Goal: Task Accomplishment & Management: Manage account settings

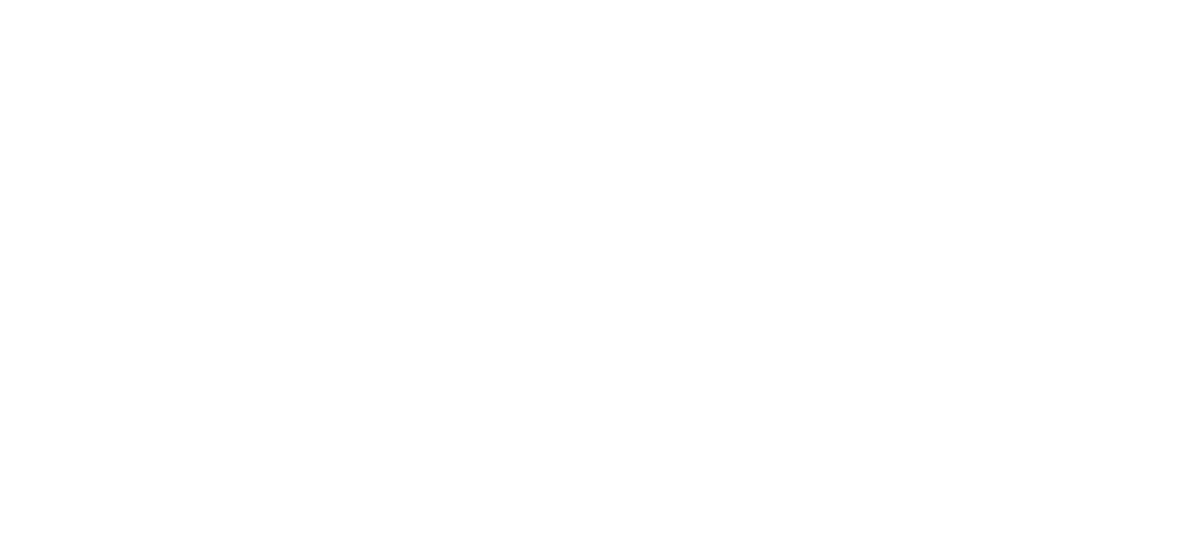
drag, startPoint x: 0, startPoint y: 0, endPoint x: 1078, endPoint y: 79, distance: 1080.6
click at [1078, 7] on html at bounding box center [597, 3] width 1194 height 7
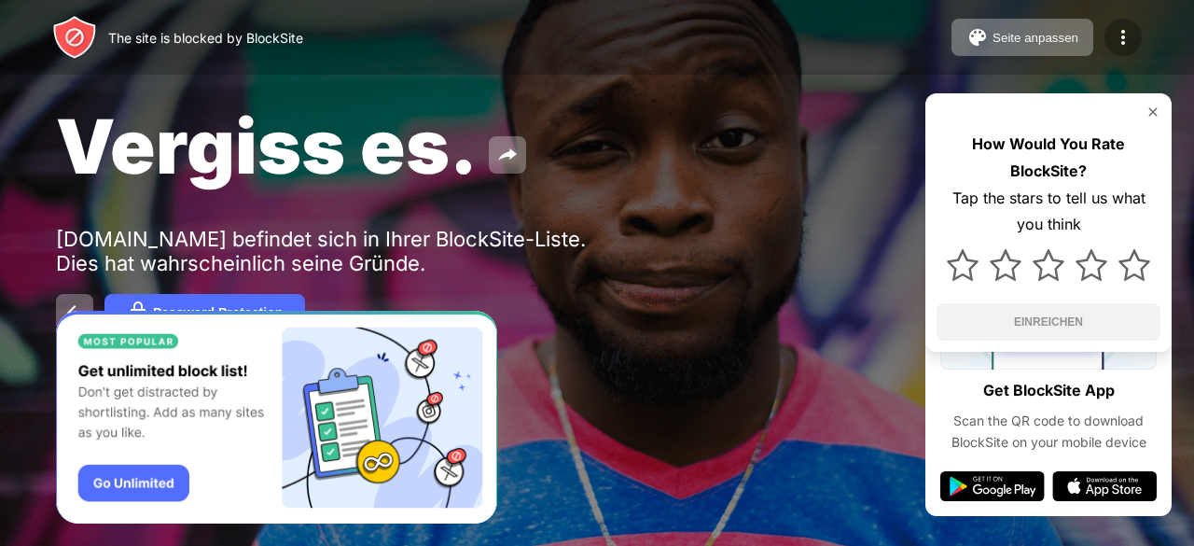
click at [1120, 39] on img at bounding box center [1123, 37] width 22 height 22
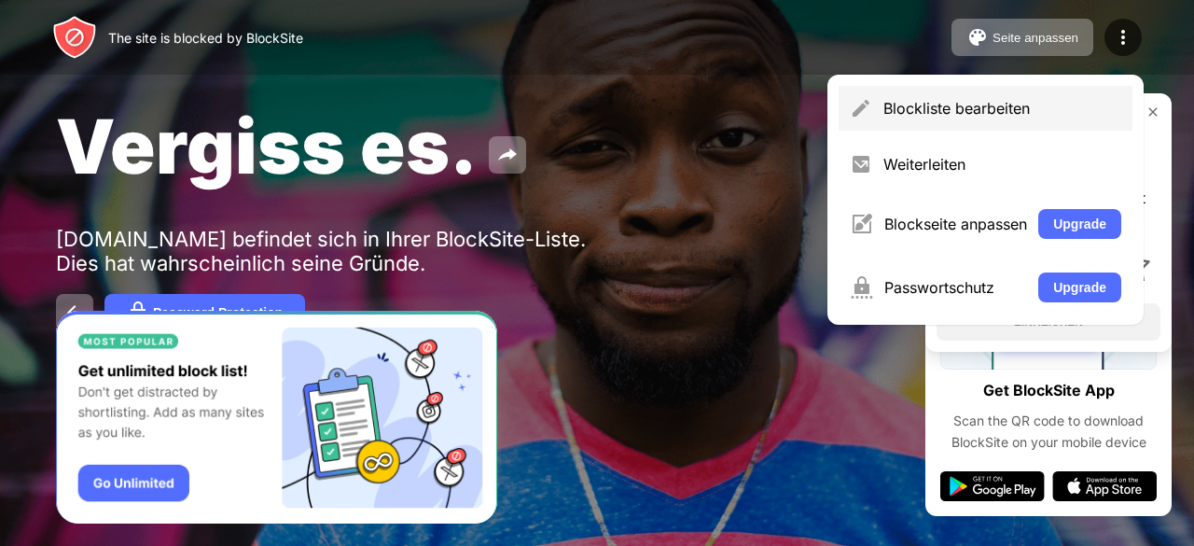
click at [892, 98] on div "Blockliste bearbeiten" at bounding box center [986, 108] width 294 height 45
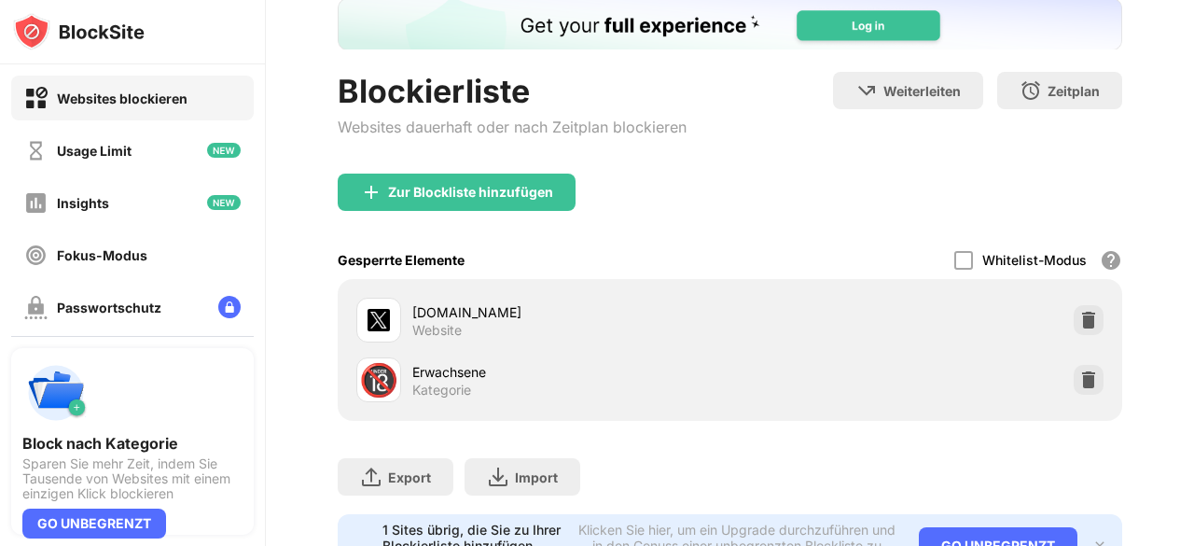
scroll to position [120, 0]
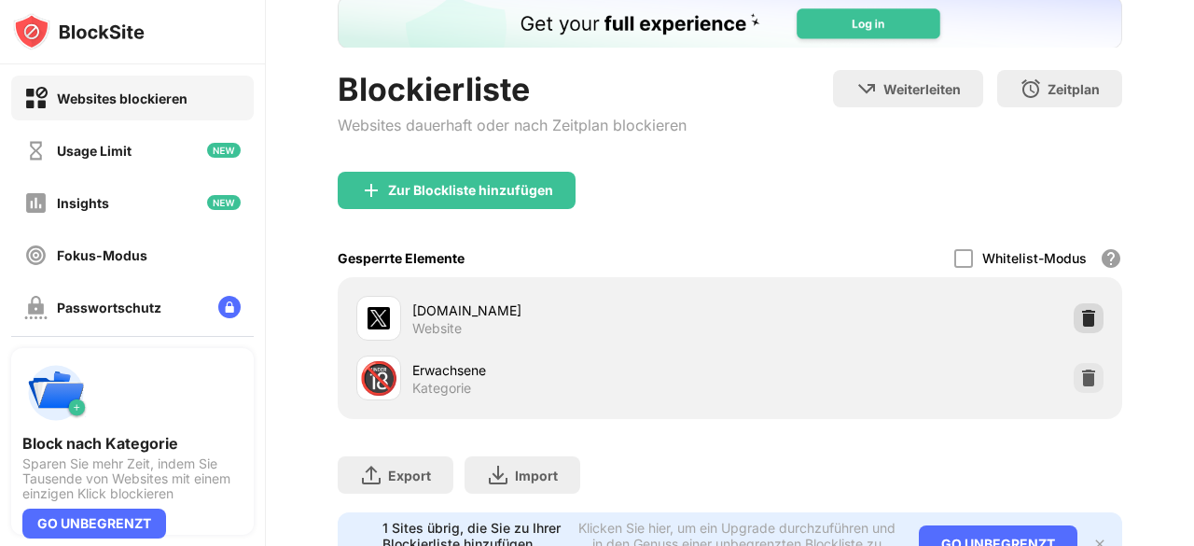
click at [1080, 322] on img at bounding box center [1089, 318] width 19 height 19
